Goal: Check status: Check status

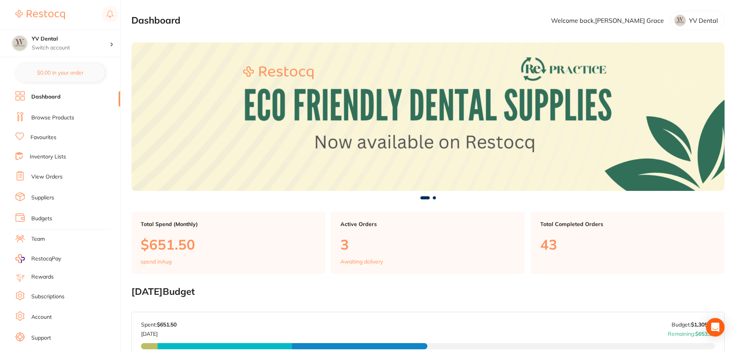
click at [39, 177] on link "View Orders" at bounding box center [46, 177] width 31 height 8
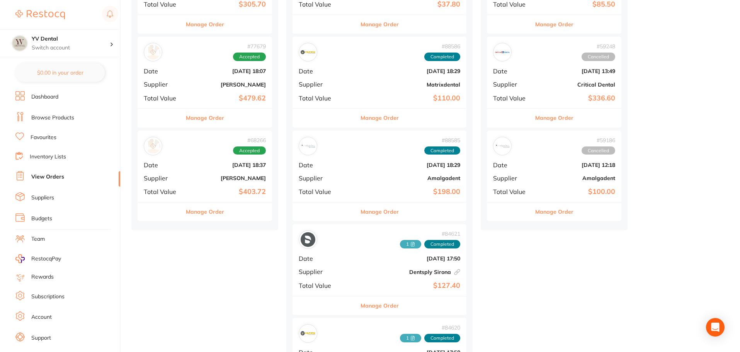
scroll to position [193, 0]
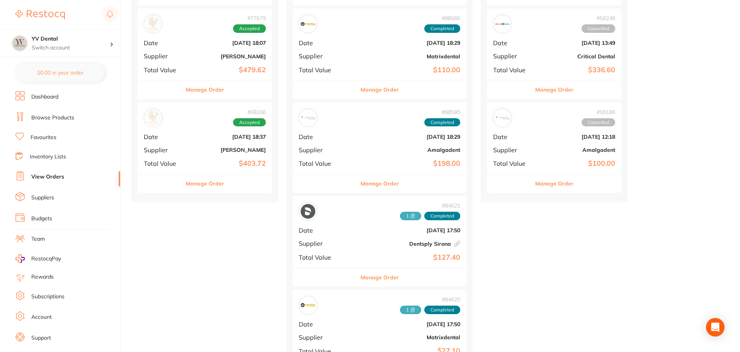
click at [196, 158] on div "# 68266 Accepted Date [DATE] 18:37 Supplier [PERSON_NAME] Total Value $403.72" at bounding box center [205, 138] width 135 height 72
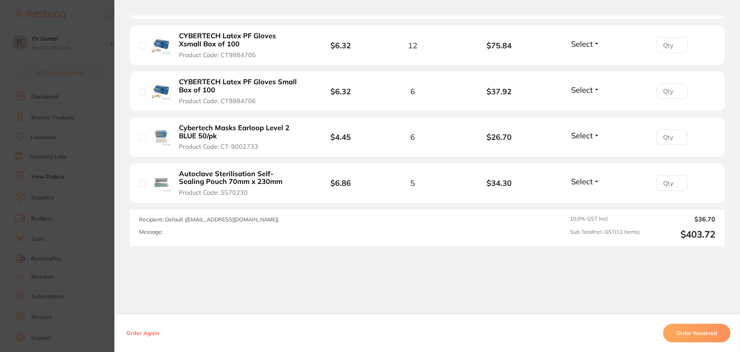
scroll to position [570, 0]
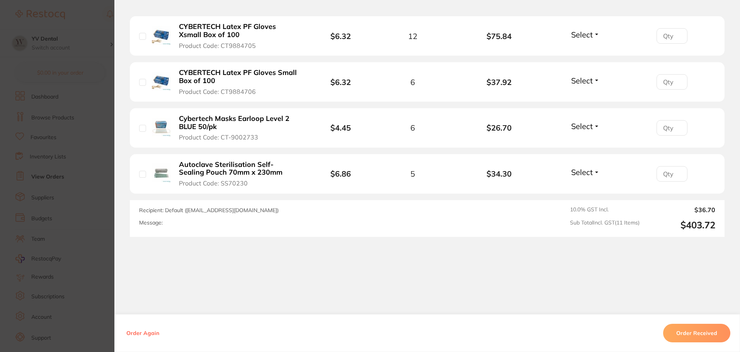
click at [93, 150] on section "Order ID: Restocq- 68266 Order Information Accepted Order Order Date [DATE] 18:…" at bounding box center [370, 176] width 740 height 352
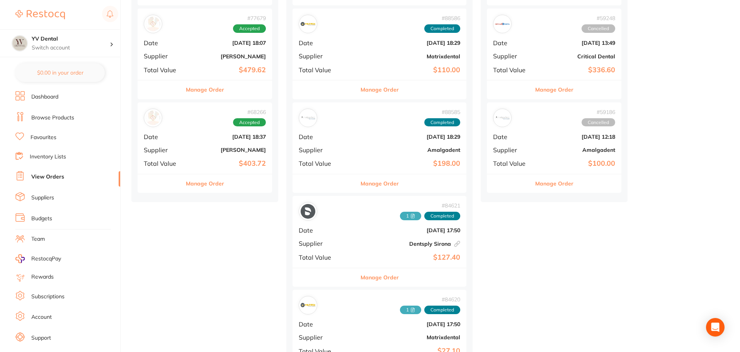
click at [188, 56] on div "# 77679 Accepted Date [DATE] 18:07 Supplier [PERSON_NAME] Total Value $479.62" at bounding box center [205, 45] width 135 height 72
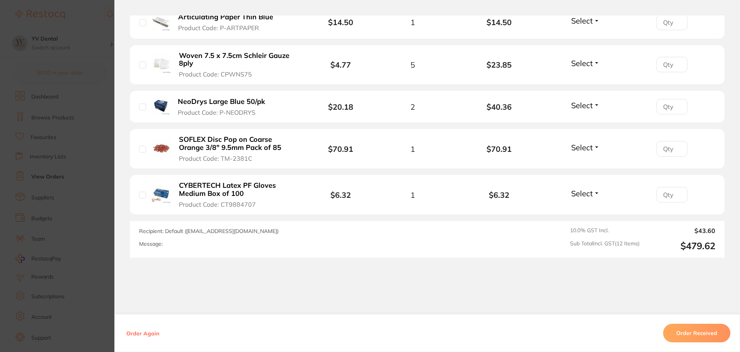
scroll to position [601, 0]
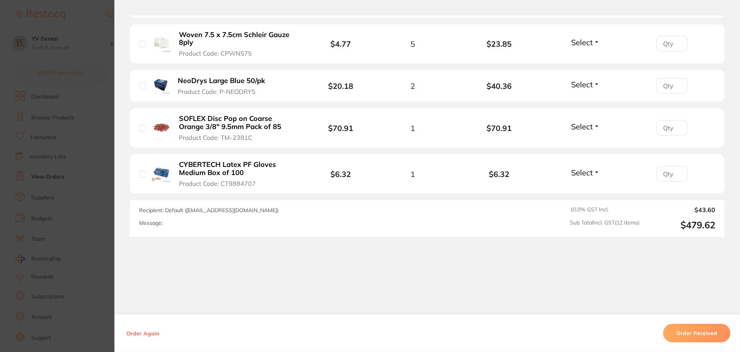
click at [87, 111] on section "Order ID: Restocq- 77679 Order Information Accepted Order Order Date [DATE] 18:…" at bounding box center [370, 176] width 740 height 352
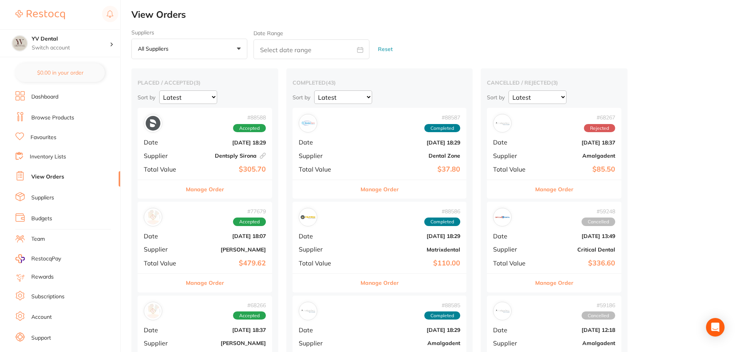
click at [199, 150] on div "# 88588 Accepted Date [DATE] 18:29 Supplier Dentsply [GEOGRAPHIC_DATA] This ord…" at bounding box center [205, 144] width 135 height 72
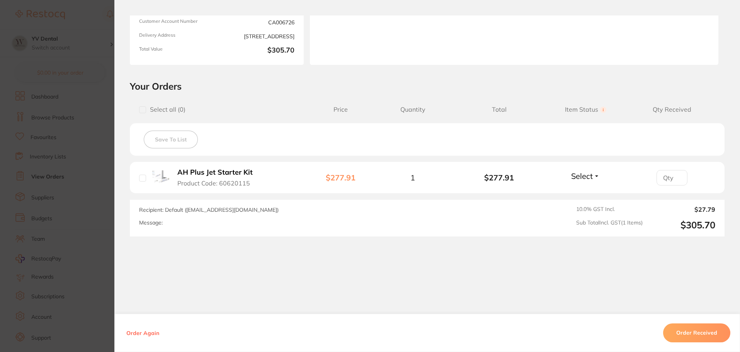
scroll to position [77, 0]
click at [70, 108] on section "Order ID: Restocq- 88588 Linked Order Order Information Accepted Order Order Da…" at bounding box center [370, 176] width 740 height 352
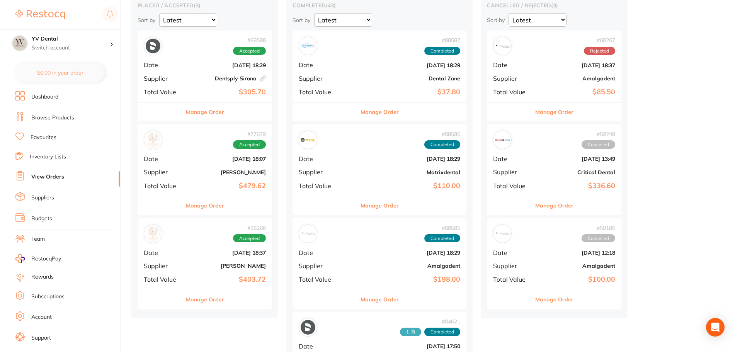
click at [191, 81] on b "Dentsply Sirona This order has been placed with your online account on Dentsply…" at bounding box center [227, 78] width 77 height 6
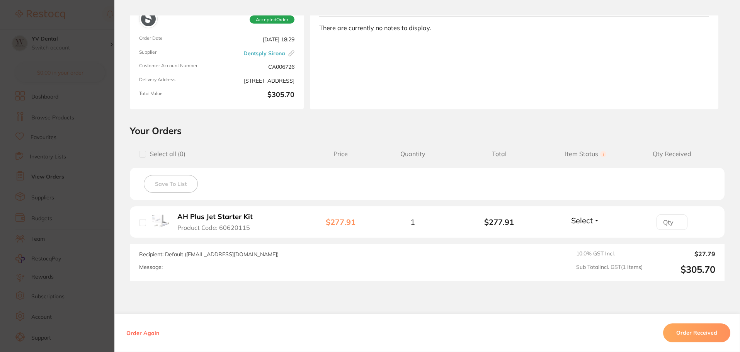
scroll to position [110, 0]
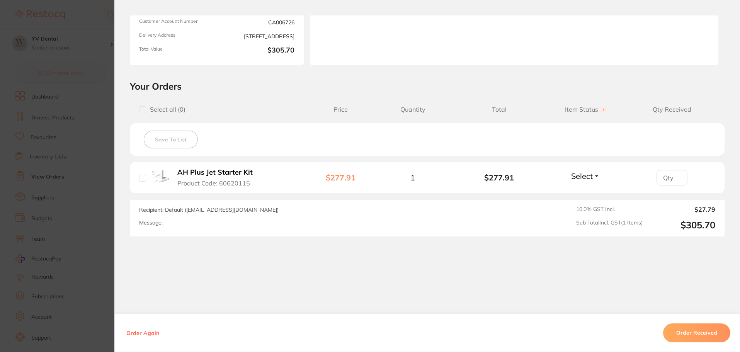
click at [378, 273] on div "Order ID: Restocq- 88588 Linked Order Order Information Accepted Order Order Da…" at bounding box center [427, 183] width 626 height 337
click at [687, 336] on button "Order Received" at bounding box center [696, 333] width 67 height 19
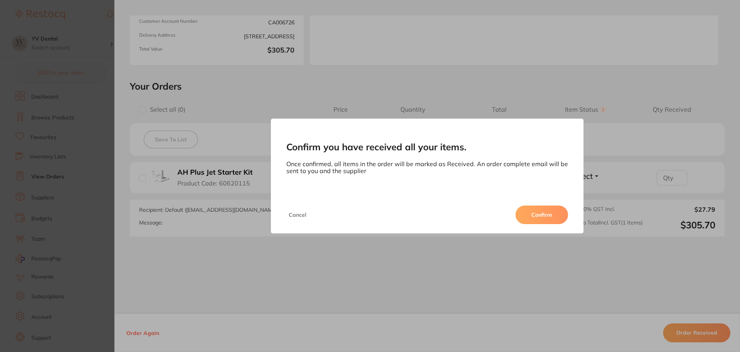
click at [542, 215] on button "Confirm" at bounding box center [542, 215] width 53 height 19
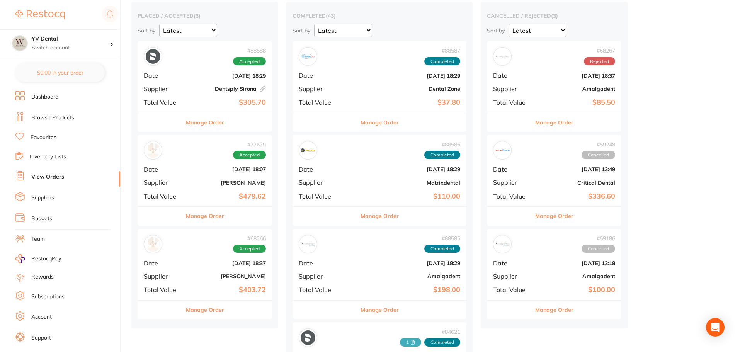
scroll to position [77, 0]
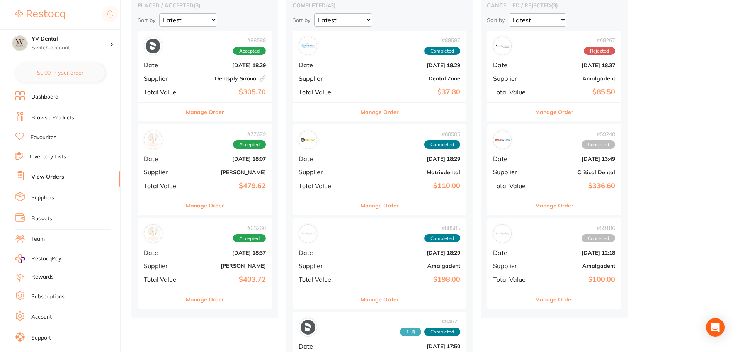
click at [198, 167] on div "# 77679 Accepted Date [DATE] 18:07 Supplier [PERSON_NAME] Total Value $479.62" at bounding box center [205, 160] width 135 height 72
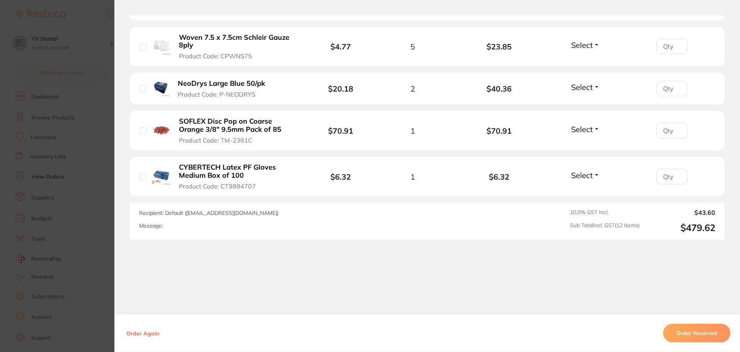
scroll to position [601, 0]
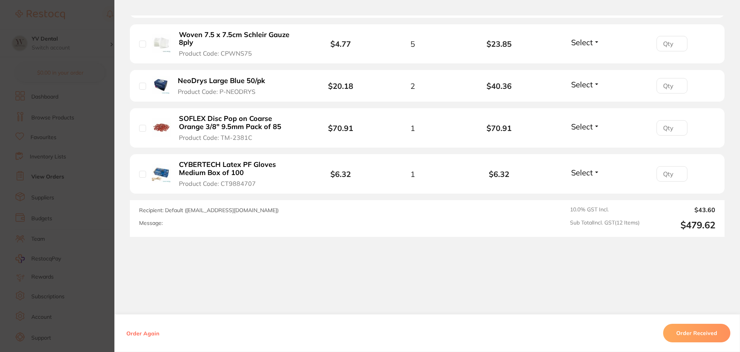
click at [88, 202] on section "Order ID: Restocq- 77679 Order Information Accepted Order Order Date [DATE] 18:…" at bounding box center [370, 176] width 740 height 352
